Goal: Task Accomplishment & Management: Use online tool/utility

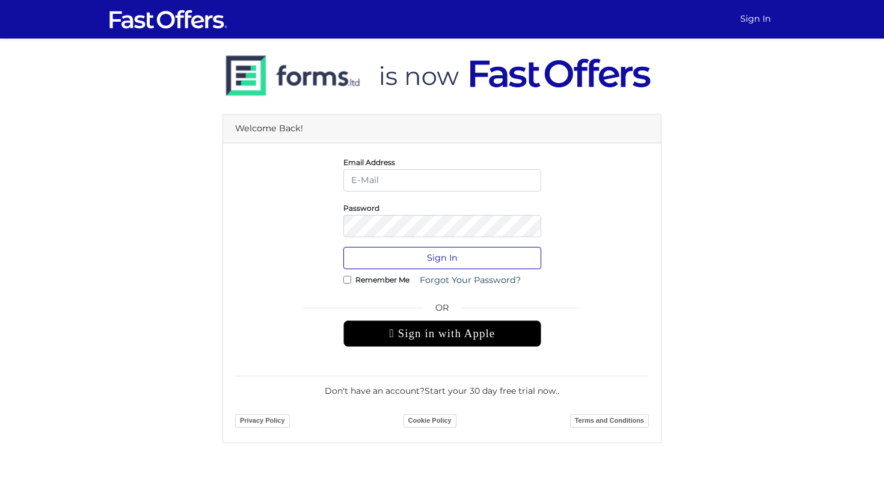
type input "[PERSON_NAME][EMAIL_ADDRESS][DOMAIN_NAME]"
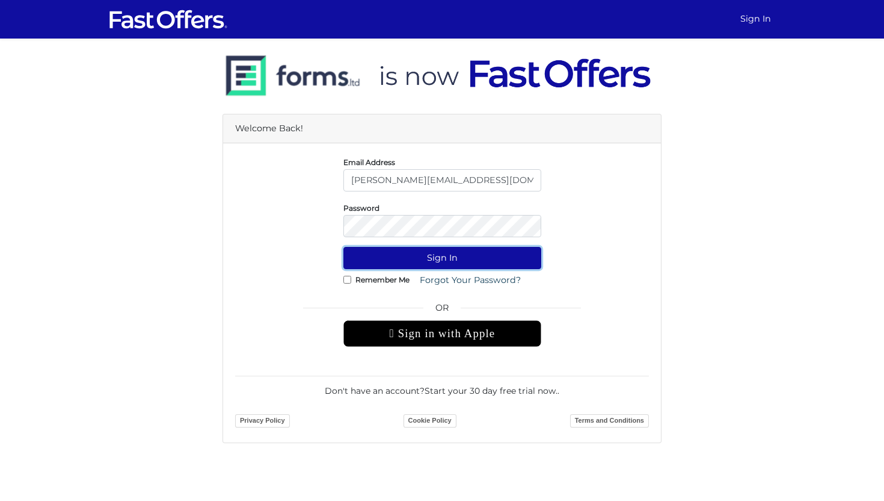
click at [433, 260] on button "Sign In" at bounding box center [442, 258] width 198 height 22
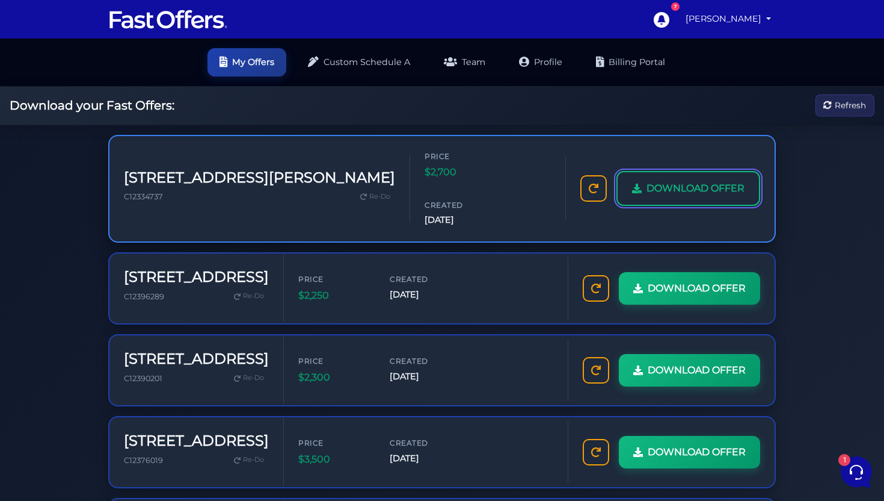
click at [680, 180] on span "DOWNLOAD OFFER" at bounding box center [696, 188] width 98 height 16
